Goal: Task Accomplishment & Management: Use online tool/utility

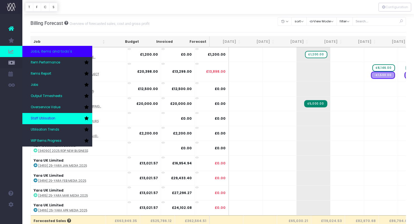
click at [48, 117] on span "Staff Utilisation" at bounding box center [43, 118] width 25 height 5
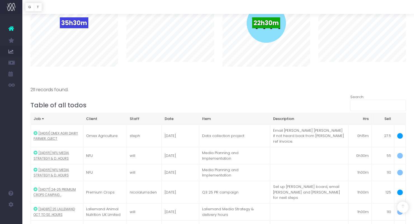
scroll to position [504, 0]
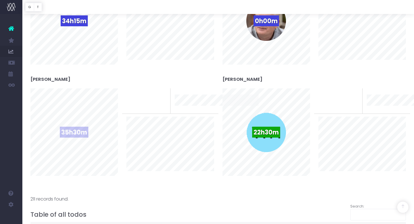
click at [70, 121] on div "35h30m" at bounding box center [74, 132] width 40 height 40
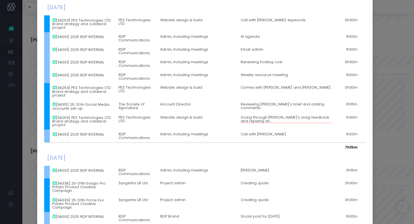
scroll to position [0, 0]
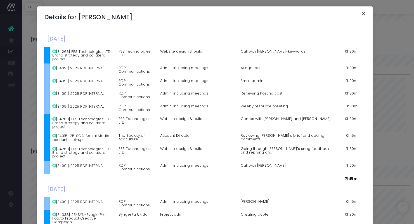
click at [362, 12] on button "×" at bounding box center [363, 14] width 12 height 9
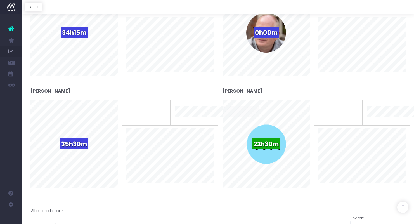
scroll to position [494, 0]
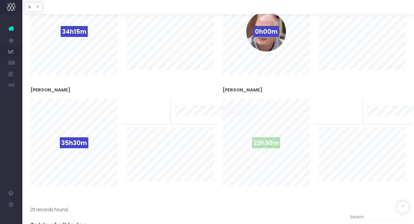
click at [255, 132] on div "22h30m" at bounding box center [266, 143] width 40 height 40
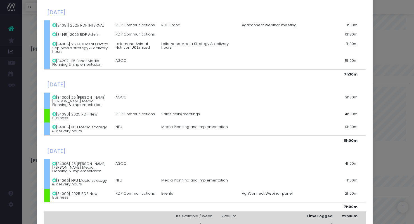
scroll to position [37, 0]
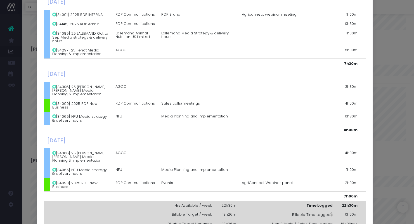
click at [376, 10] on div "Details for Will Hurrell × Tuesday, September 09th 2025 [34091] 2025 RDP INTERN…" at bounding box center [207, 112] width 414 height 224
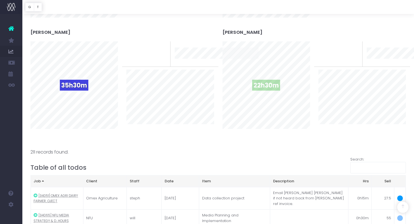
scroll to position [545, 0]
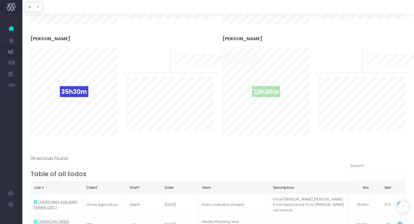
click at [261, 109] on div "22h30m" at bounding box center [266, 92] width 40 height 40
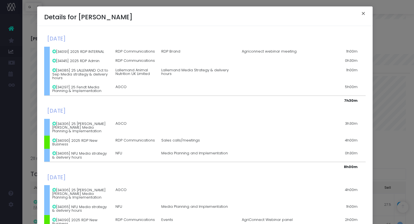
click at [362, 14] on button "×" at bounding box center [363, 14] width 12 height 9
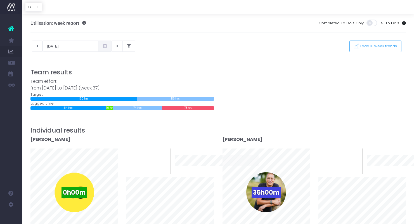
click at [103, 46] on icon at bounding box center [105, 46] width 5 height 0
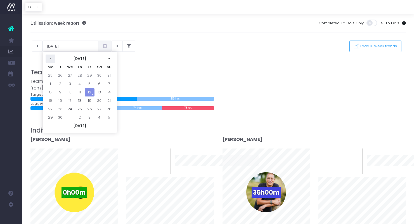
click at [51, 57] on th "«" at bounding box center [51, 58] width 10 height 8
click at [88, 74] on td "1" at bounding box center [90, 75] width 10 height 8
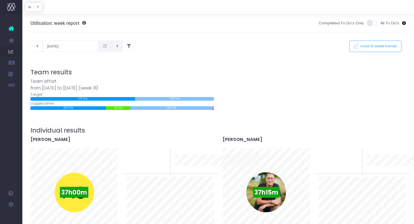
click at [112, 47] on button at bounding box center [117, 45] width 11 height 11
click at [144, 46] on button "This week" at bounding box center [148, 45] width 27 height 11
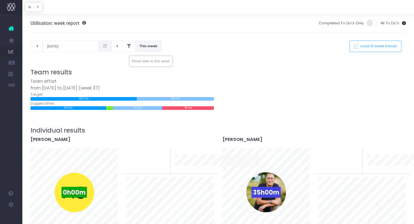
click at [151, 46] on button "This week" at bounding box center [148, 45] width 27 height 11
click at [113, 47] on button at bounding box center [117, 45] width 11 height 11
type input "19-09-2025"
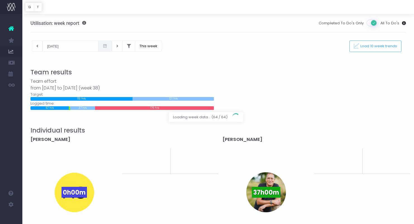
click at [101, 46] on div at bounding box center [207, 112] width 414 height 224
click at [373, 44] on span "Load 10 week trends" at bounding box center [377, 46] width 39 height 5
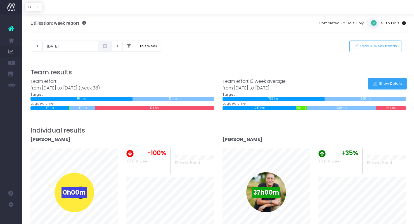
click at [377, 83] on icon at bounding box center [374, 83] width 5 height 5
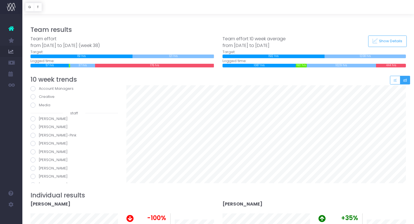
scroll to position [25, 0]
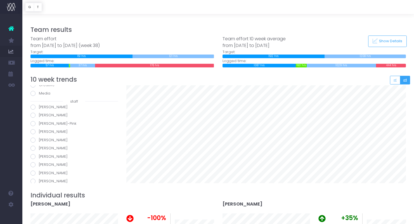
click at [35, 182] on div "all teams Account Managers Creative Media staff Angus Chalmers Chris Alway Dais…" at bounding box center [74, 134] width 96 height 98
click at [34, 178] on span at bounding box center [32, 180] width 5 height 5
click at [39, 178] on input "[PERSON_NAME]" at bounding box center [41, 180] width 4 height 4
radio input "true"
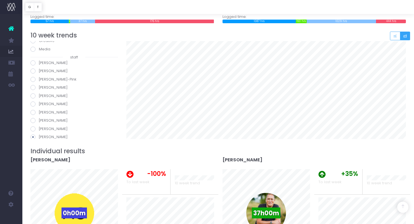
scroll to position [0, 0]
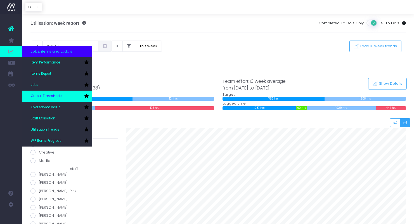
click at [55, 97] on span "Output Timesheets" at bounding box center [47, 96] width 32 height 5
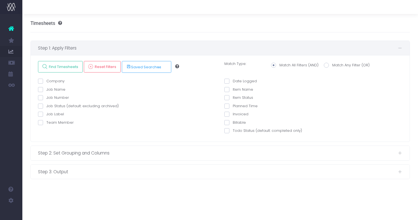
click at [40, 121] on span at bounding box center [40, 122] width 5 height 5
click at [46, 121] on input "Team Member" at bounding box center [48, 122] width 4 height 4
checkbox input "true"
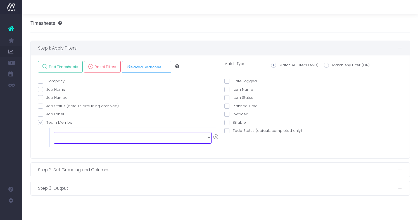
select select "97033"
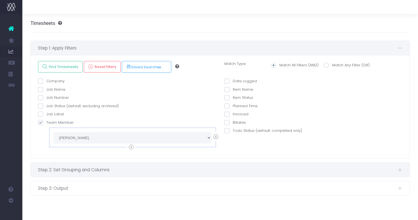
click at [223, 170] on span "Step 2: Set Grouping and Columns" at bounding box center [218, 169] width 360 height 7
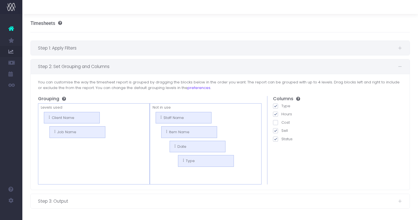
click at [230, 45] on span "Step 1: Apply Filters" at bounding box center [218, 47] width 360 height 7
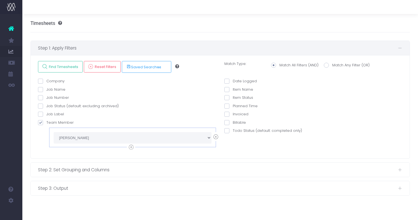
click at [227, 81] on span at bounding box center [226, 80] width 5 height 5
click at [233, 81] on input "Date Logged" at bounding box center [235, 80] width 4 height 4
checkbox input "true"
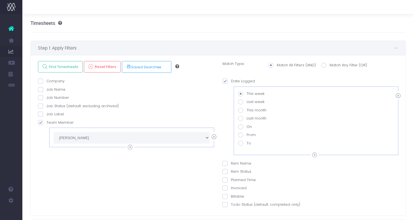
click at [239, 118] on span at bounding box center [240, 118] width 5 height 5
click at [246, 118] on input "Last month" at bounding box center [248, 117] width 4 height 4
radio input "true"
click at [225, 157] on span at bounding box center [224, 157] width 5 height 5
click at [231, 157] on input "Item Name" at bounding box center [233, 157] width 4 height 4
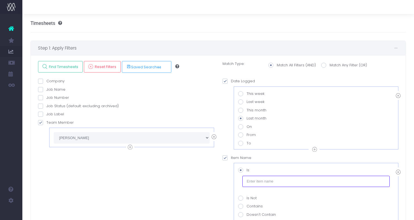
click at [266, 180] on input "text" at bounding box center [315, 180] width 147 height 11
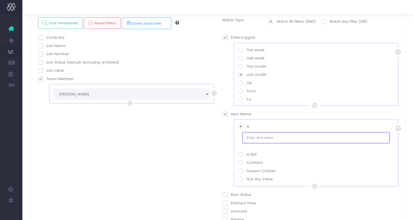
scroll to position [45, 0]
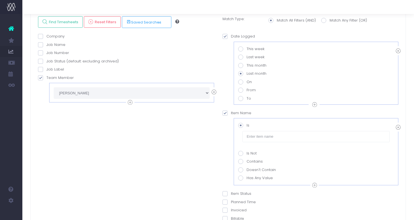
click at [398, 127] on icon at bounding box center [397, 127] width 5 height 7
checkbox input "false"
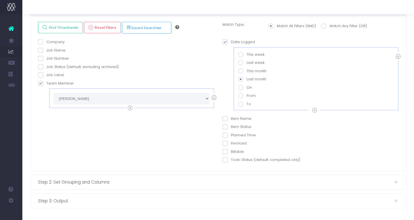
scroll to position [37, 0]
click at [225, 127] on span at bounding box center [224, 128] width 5 height 5
click at [231, 127] on input "Item Status" at bounding box center [233, 127] width 4 height 4
checkbox input "true"
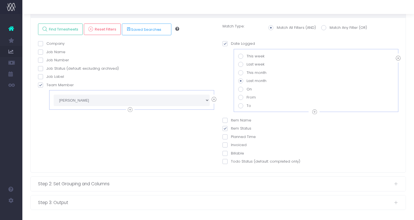
checkbox input "true"
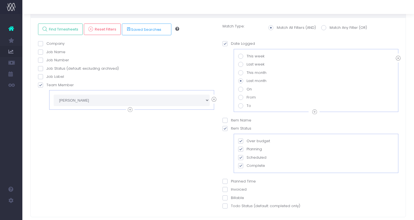
click at [225, 127] on span at bounding box center [224, 128] width 5 height 5
click at [231, 127] on input "Item Status" at bounding box center [233, 127] width 4 height 4
checkbox input "false"
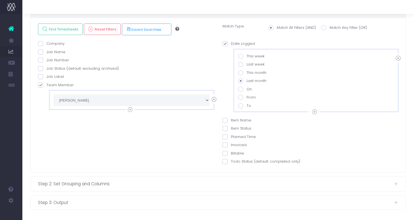
click at [225, 152] on span at bounding box center [224, 153] width 5 height 5
click at [231, 152] on input "Billable" at bounding box center [233, 152] width 4 height 4
checkbox input "true"
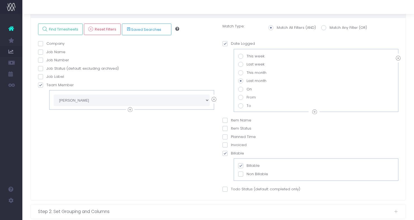
scroll to position [65, 0]
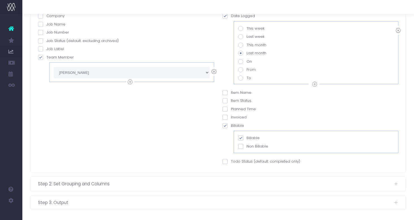
click at [242, 145] on span at bounding box center [240, 146] width 5 height 5
click at [246, 145] on input "Non Billable" at bounding box center [248, 145] width 4 height 4
checkbox input "true"
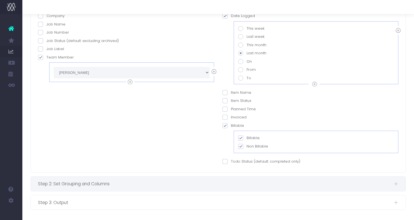
click at [249, 180] on span "Step 2: Set Grouping and Columns" at bounding box center [216, 183] width 356 height 7
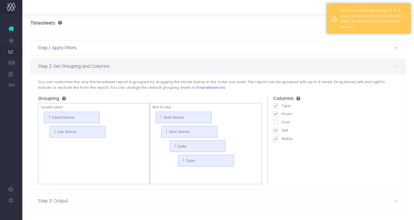
scroll to position [0, 0]
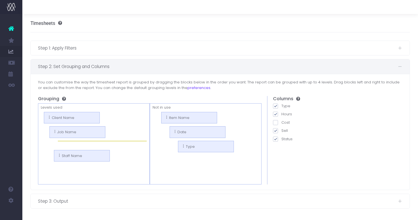
drag, startPoint x: 185, startPoint y: 115, endPoint x: 83, endPoint y: 153, distance: 109.0
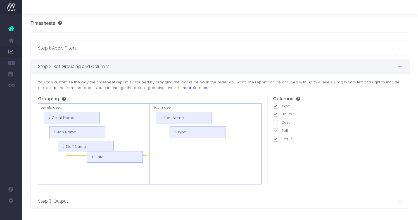
drag, startPoint x: 191, startPoint y: 128, endPoint x: 104, endPoint y: 157, distance: 91.7
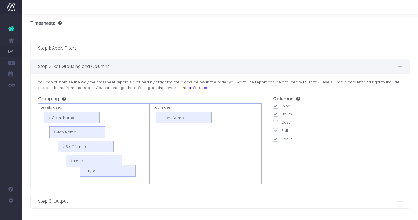
drag, startPoint x: 179, startPoint y: 130, endPoint x: 97, endPoint y: 170, distance: 90.7
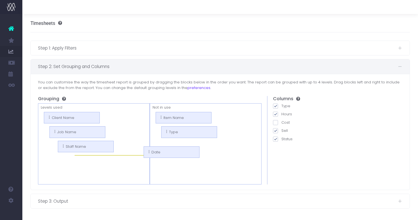
drag, startPoint x: 85, startPoint y: 161, endPoint x: 192, endPoint y: 151, distance: 106.9
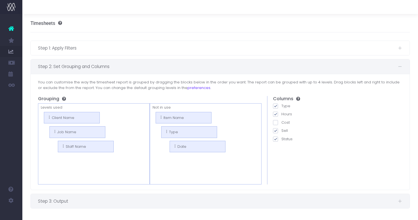
click at [144, 198] on span "Step 3: Output" at bounding box center [218, 200] width 360 height 7
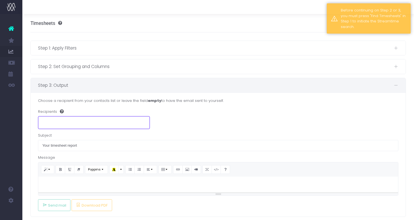
click at [89, 121] on ul at bounding box center [93, 121] width 111 height 11
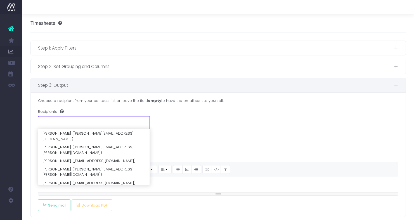
click at [235, 117] on div "Recipients" at bounding box center [218, 119] width 360 height 20
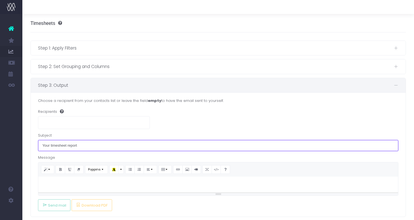
drag, startPoint x: 42, startPoint y: 145, endPoint x: 50, endPoint y: 146, distance: 7.8
click at [50, 146] on input "Your timesheet report" at bounding box center [218, 145] width 360 height 11
type input "Will timesheet report"
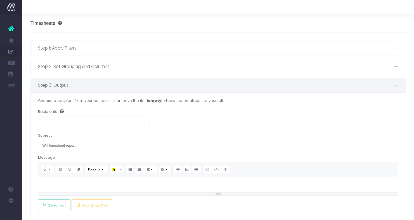
scroll to position [8, 0]
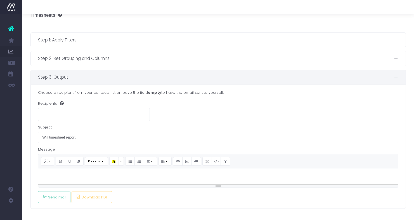
click at [68, 113] on ul at bounding box center [93, 113] width 111 height 11
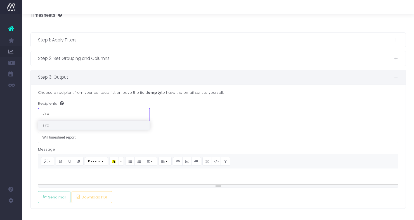
type input "sir"
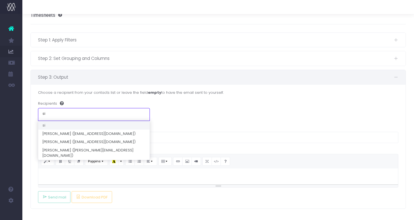
type input "s"
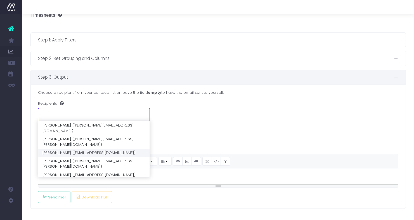
click at [194, 120] on div "Recipients" at bounding box center [218, 111] width 360 height 20
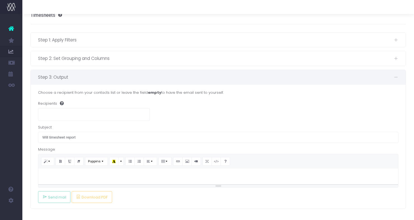
click at [62, 175] on p at bounding box center [218, 174] width 354 height 7
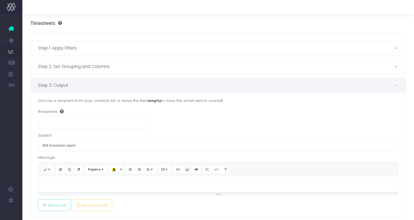
click at [90, 181] on p at bounding box center [218, 182] width 354 height 7
click at [100, 123] on ul at bounding box center [93, 121] width 111 height 11
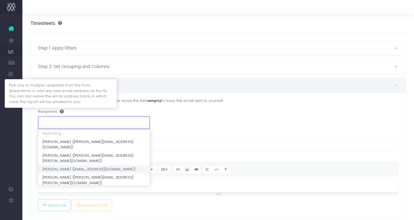
click at [63, 111] on icon at bounding box center [60, 111] width 7 height 4
click at [38, 116] on select "Recipients" at bounding box center [38, 116] width 0 height 0
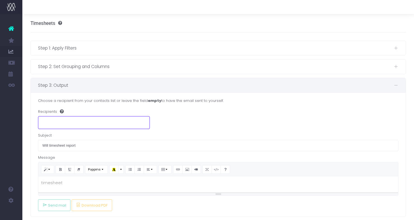
click at [190, 119] on div "Recipients" at bounding box center [218, 119] width 360 height 20
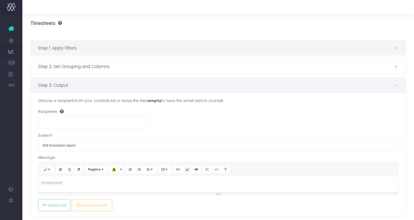
click at [120, 50] on span "Step 1: Apply Filters" at bounding box center [216, 47] width 356 height 7
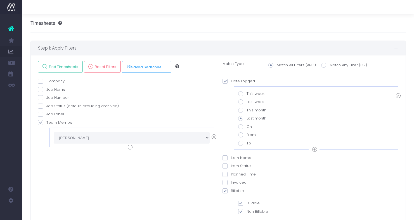
scroll to position [65, 0]
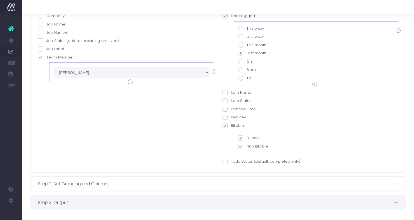
click at [88, 200] on span "Step 3: Output" at bounding box center [216, 202] width 356 height 7
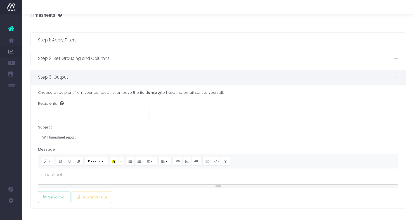
scroll to position [0, 0]
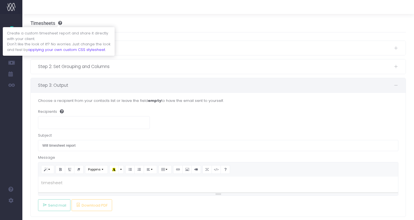
click at [60, 23] on icon at bounding box center [58, 23] width 7 height 4
click at [85, 49] on link "applying your own custom CSS stylesheet" at bounding box center [66, 49] width 77 height 5
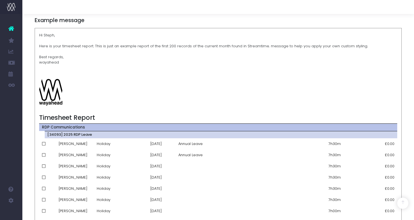
scroll to position [42, 0]
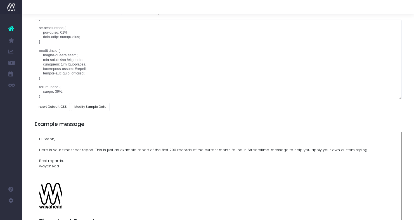
click at [15, 20] on ul "Account Warning You are on a paid plan. My Favourites You have no favourites Jo…" at bounding box center [11, 56] width 22 height 85
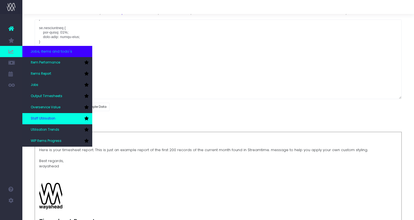
click at [46, 116] on span "Staff Utilisation" at bounding box center [43, 118] width 25 height 5
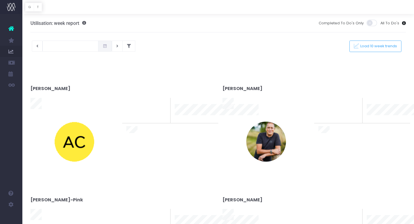
type input "[DATE]"
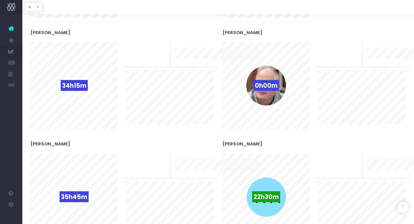
scroll to position [487, 0]
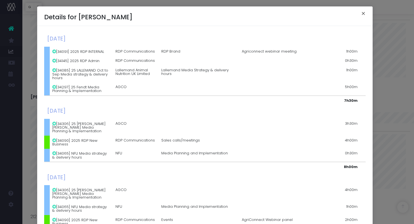
click at [361, 12] on button "×" at bounding box center [363, 14] width 12 height 9
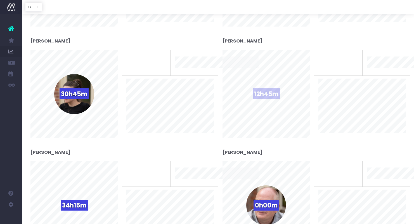
scroll to position [45, 0]
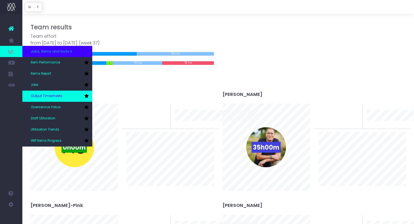
click at [62, 96] on span "Output Timesheets" at bounding box center [47, 96] width 32 height 5
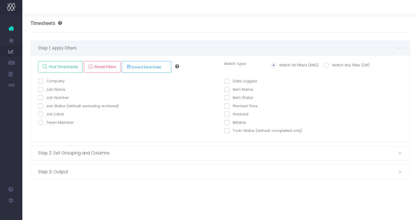
click at [118, 17] on div "Timesheets" at bounding box center [220, 23] width 380 height 18
